Goal: Task Accomplishment & Management: Use online tool/utility

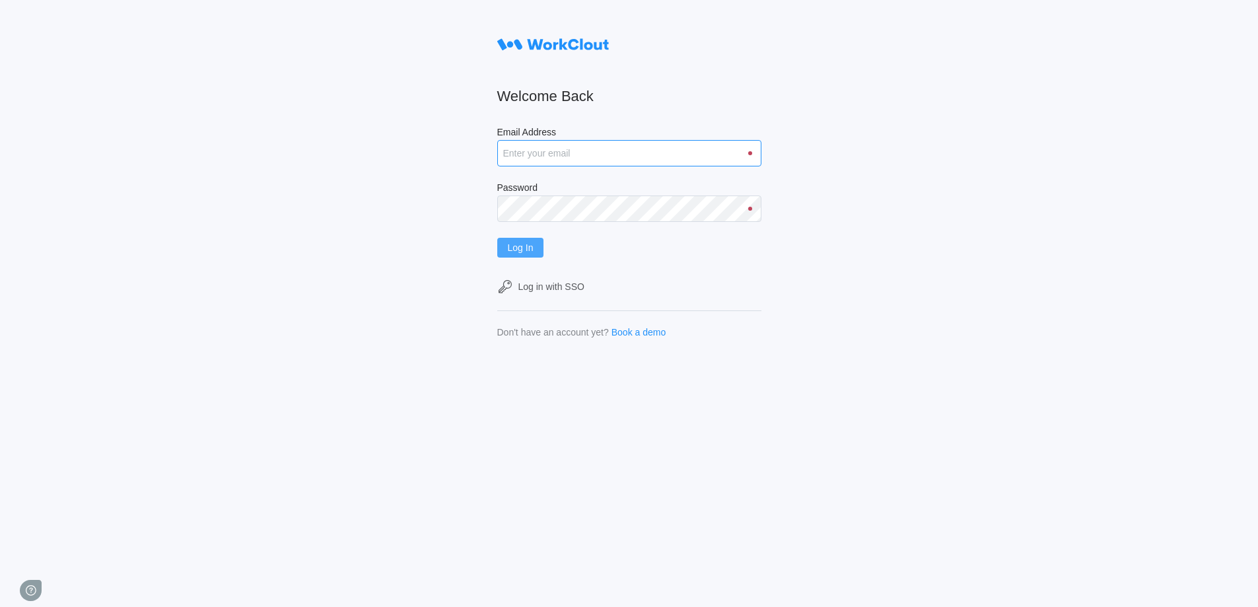
type input "[EMAIL_ADDRESS][DOMAIN_NAME]"
click at [534, 249] on span "Log In" at bounding box center [521, 247] width 26 height 9
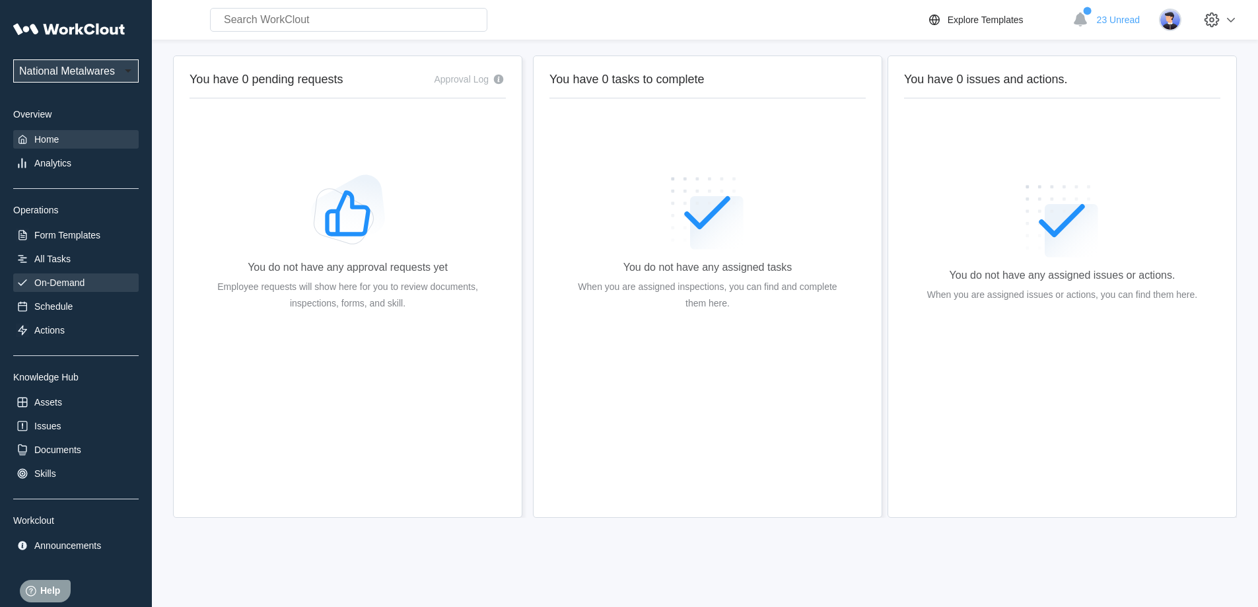
click at [50, 280] on div "On-Demand" at bounding box center [59, 282] width 50 height 11
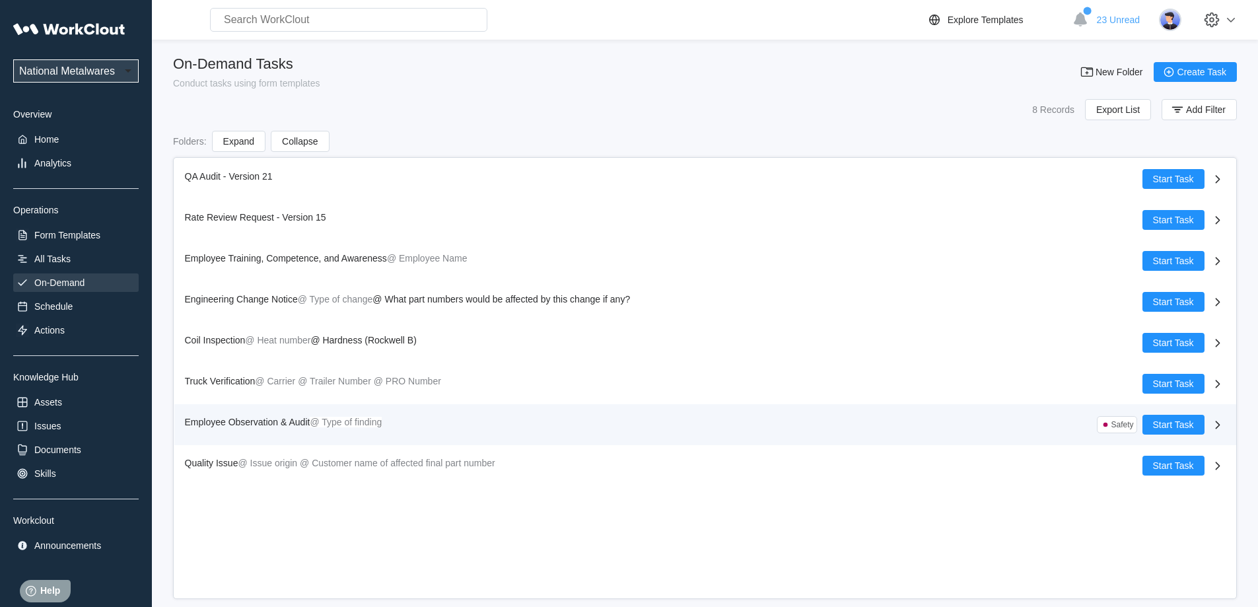
click at [250, 422] on span "Employee Observation & Audit" at bounding box center [247, 422] width 125 height 11
click at [269, 421] on span "Employee Observation & Audit" at bounding box center [247, 422] width 125 height 11
